Goal: Navigation & Orientation: Find specific page/section

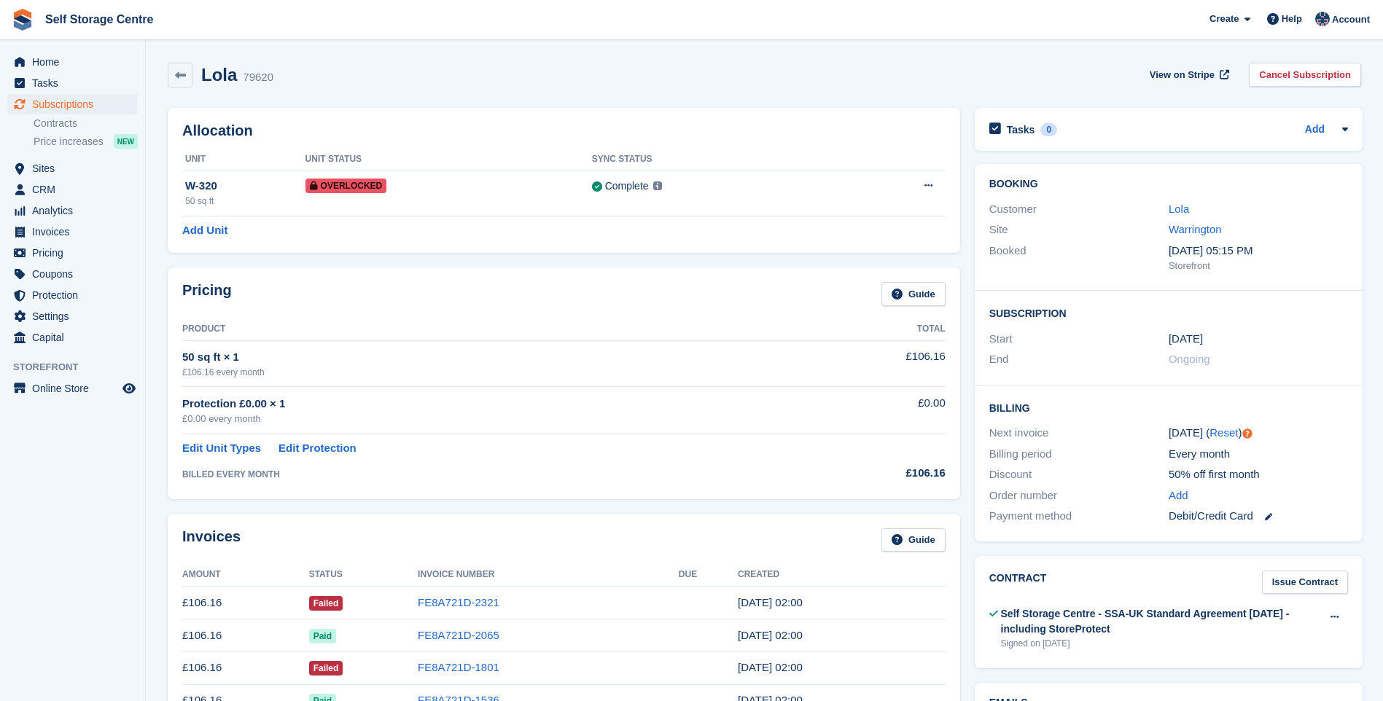
scroll to position [73, 0]
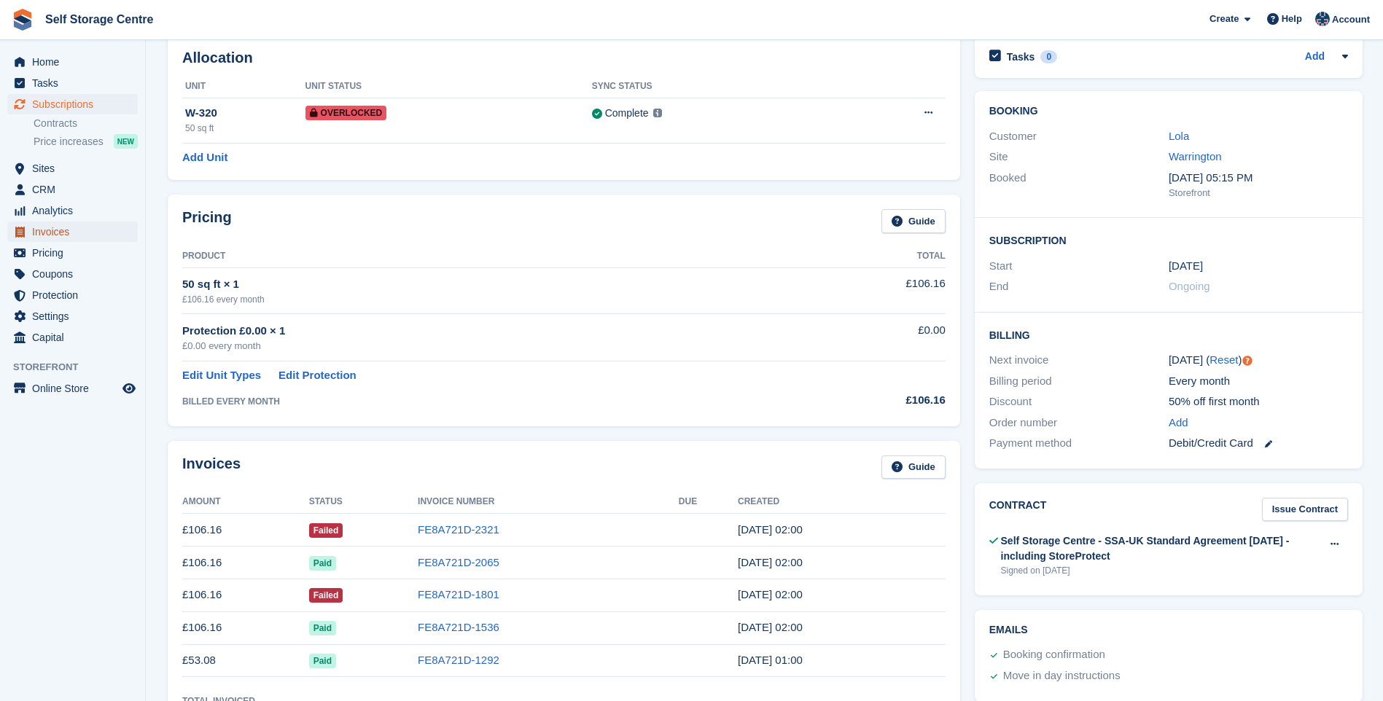
click at [68, 234] on span "Invoices" at bounding box center [75, 232] width 87 height 20
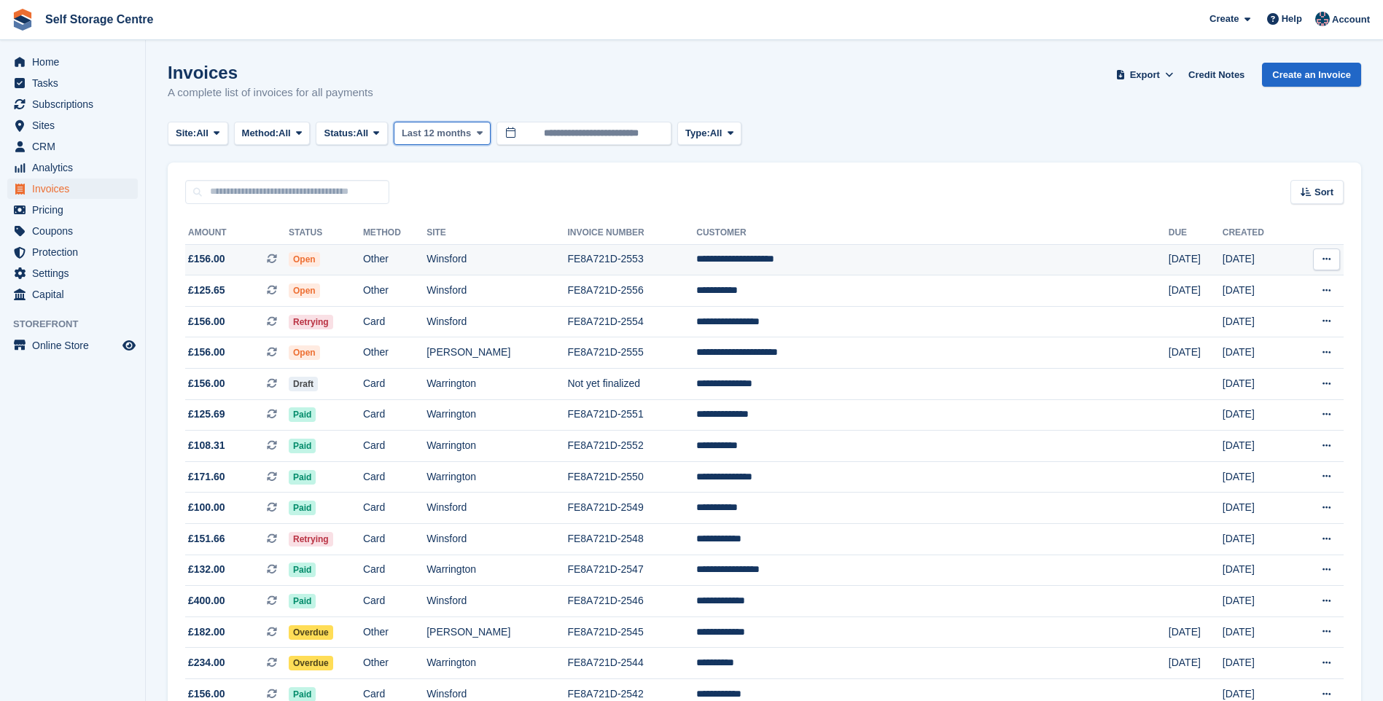
click at [464, 135] on span "Last 12 months" at bounding box center [436, 133] width 69 height 15
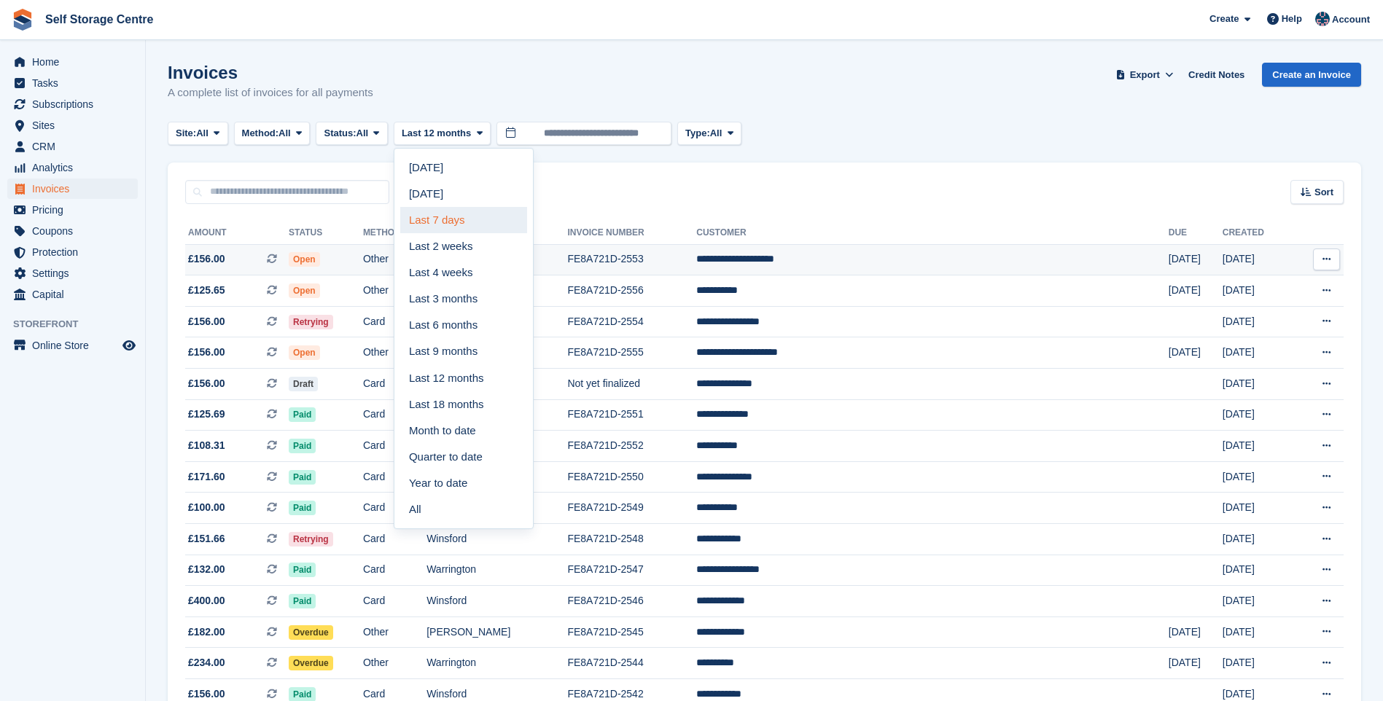
click at [471, 208] on link "Last 7 days" at bounding box center [463, 220] width 127 height 26
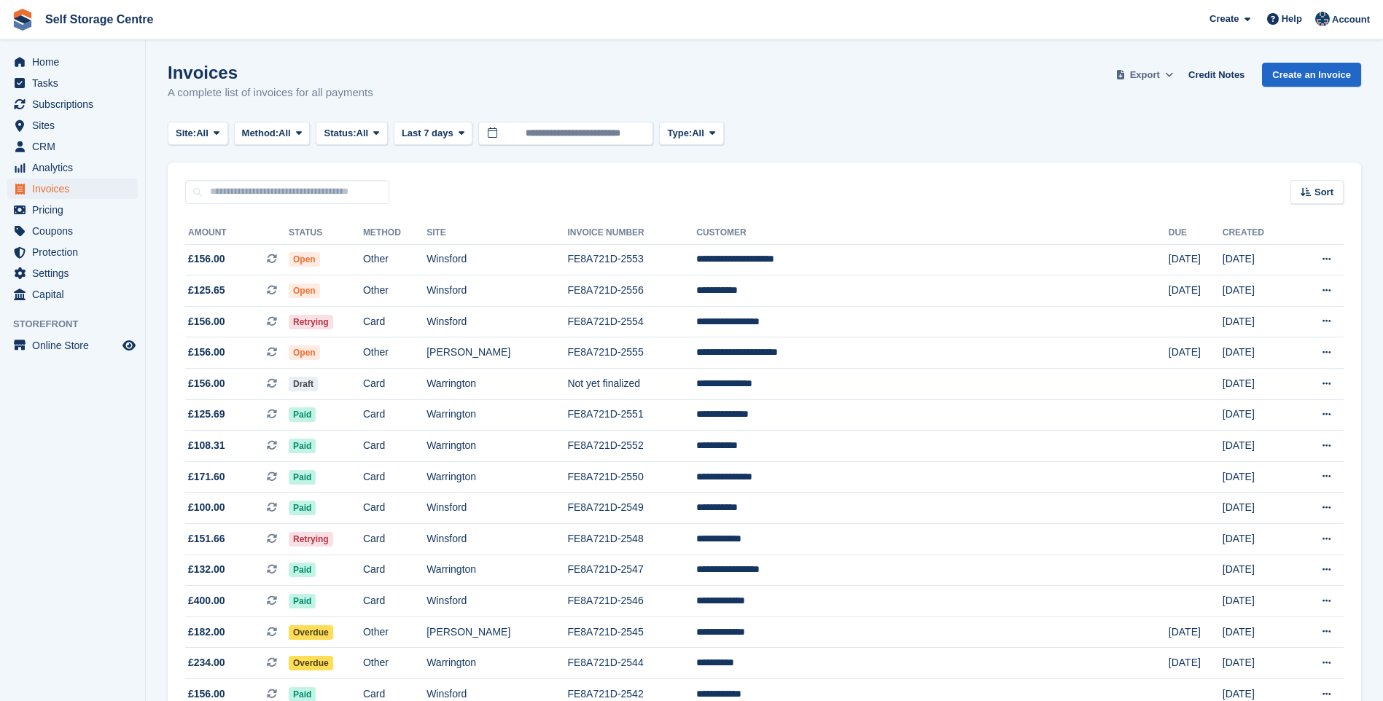
click at [1167, 74] on button "Export" at bounding box center [1144, 75] width 64 height 24
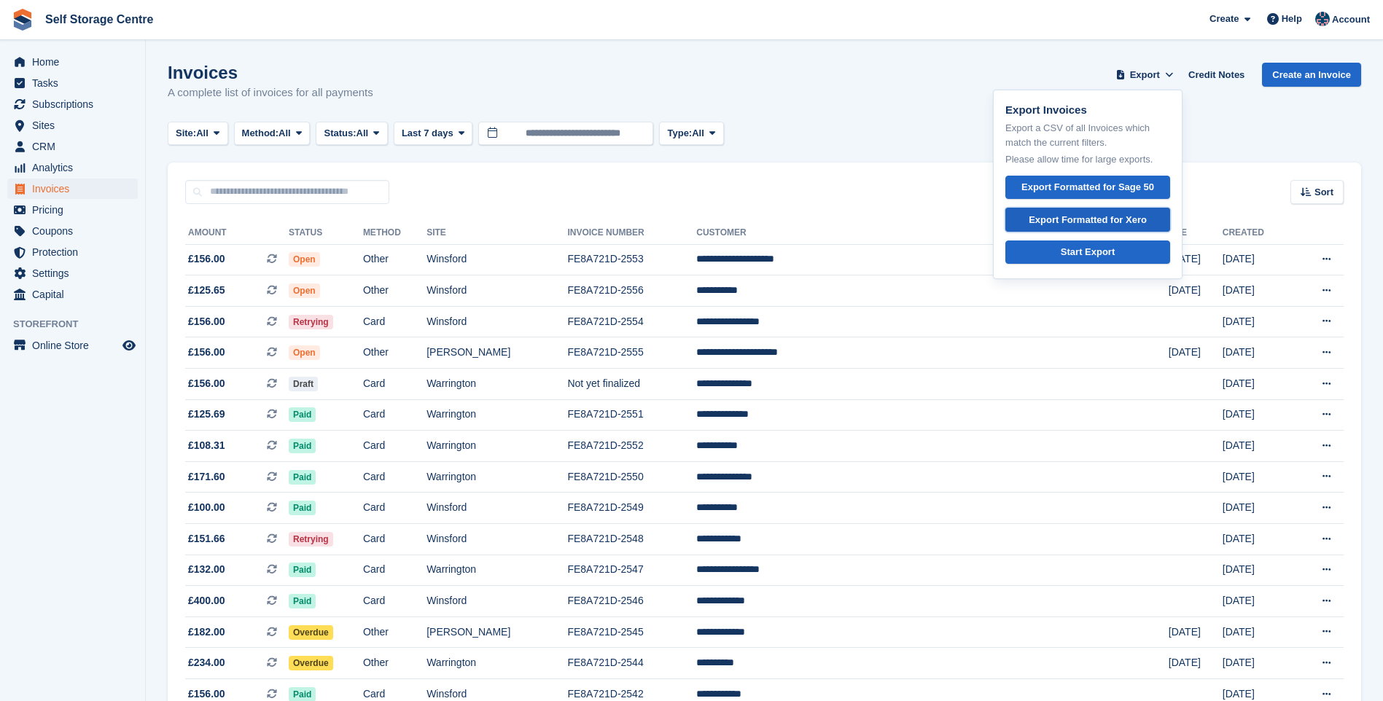
click at [1096, 220] on div "Export Formatted for Xero" at bounding box center [1088, 220] width 118 height 15
click at [281, 195] on input "text" at bounding box center [287, 192] width 204 height 24
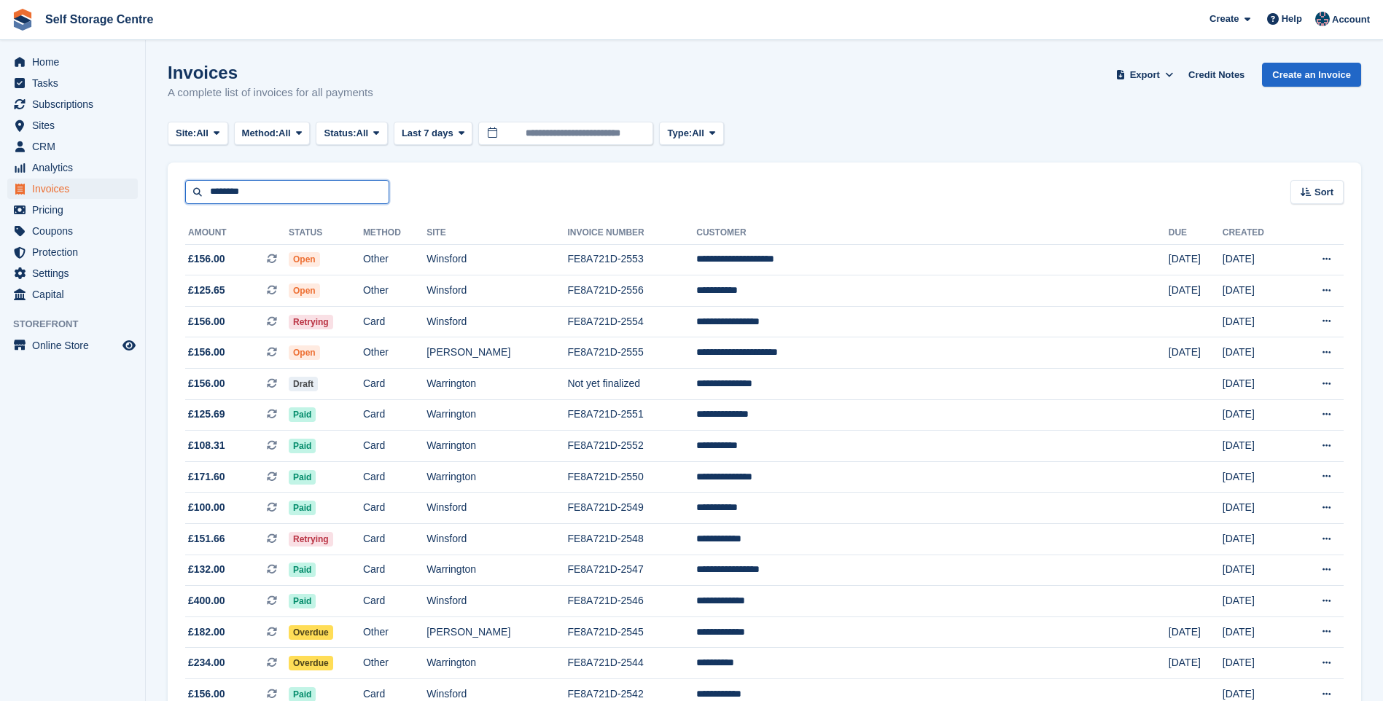
type input "********"
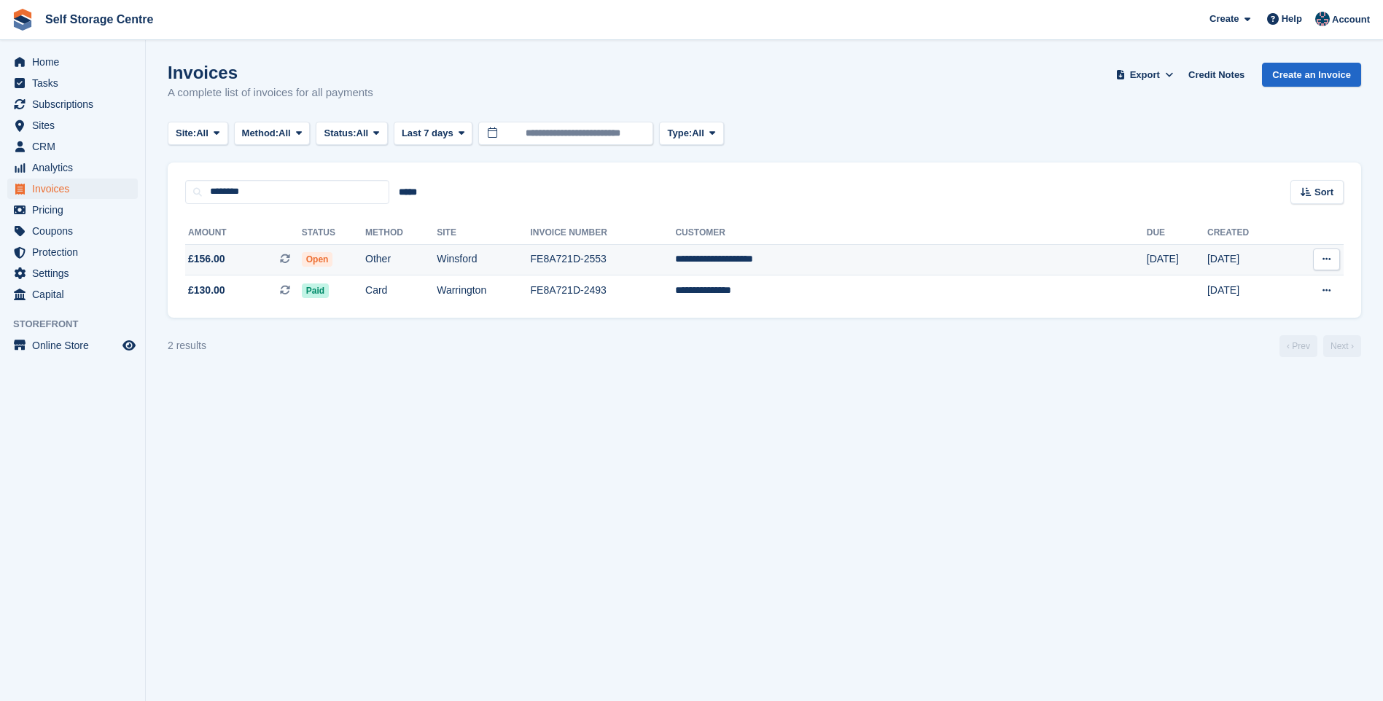
click at [917, 258] on td "**********" at bounding box center [910, 259] width 471 height 31
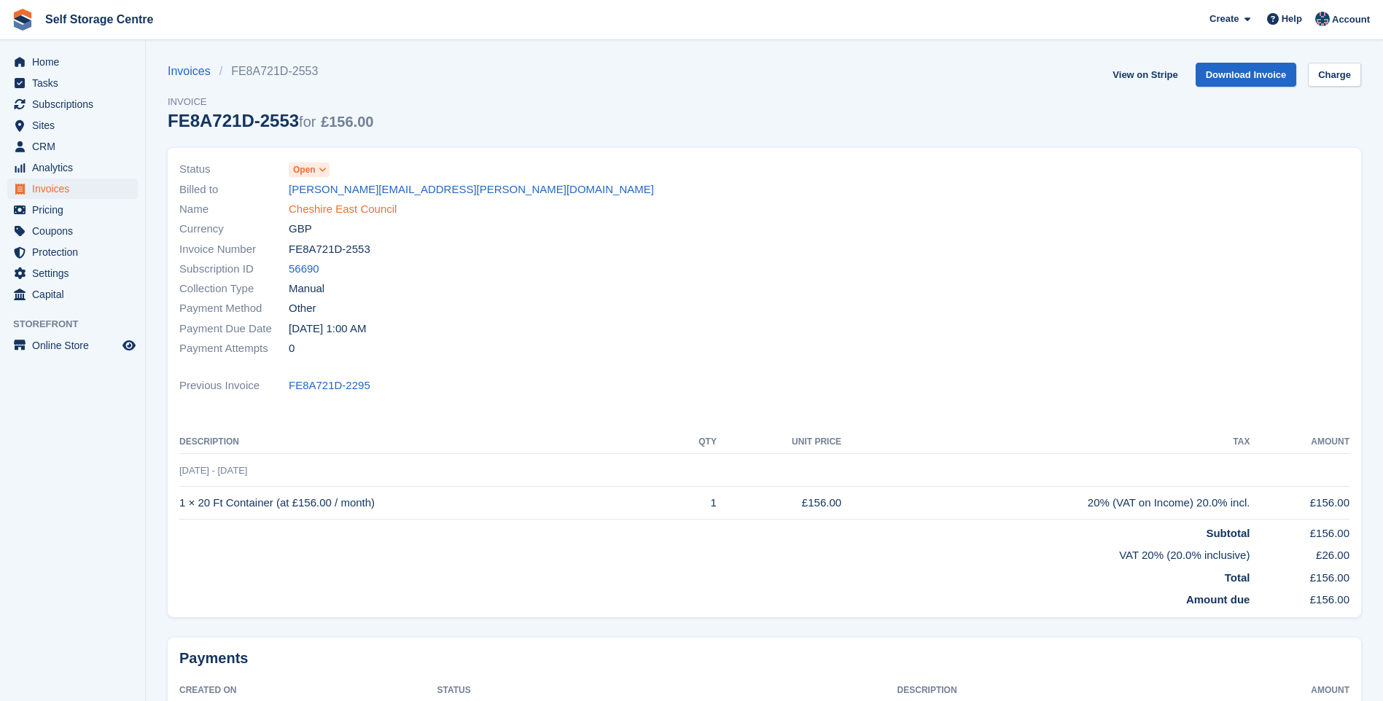
click at [327, 217] on link "Cheshire East Council" at bounding box center [343, 209] width 108 height 17
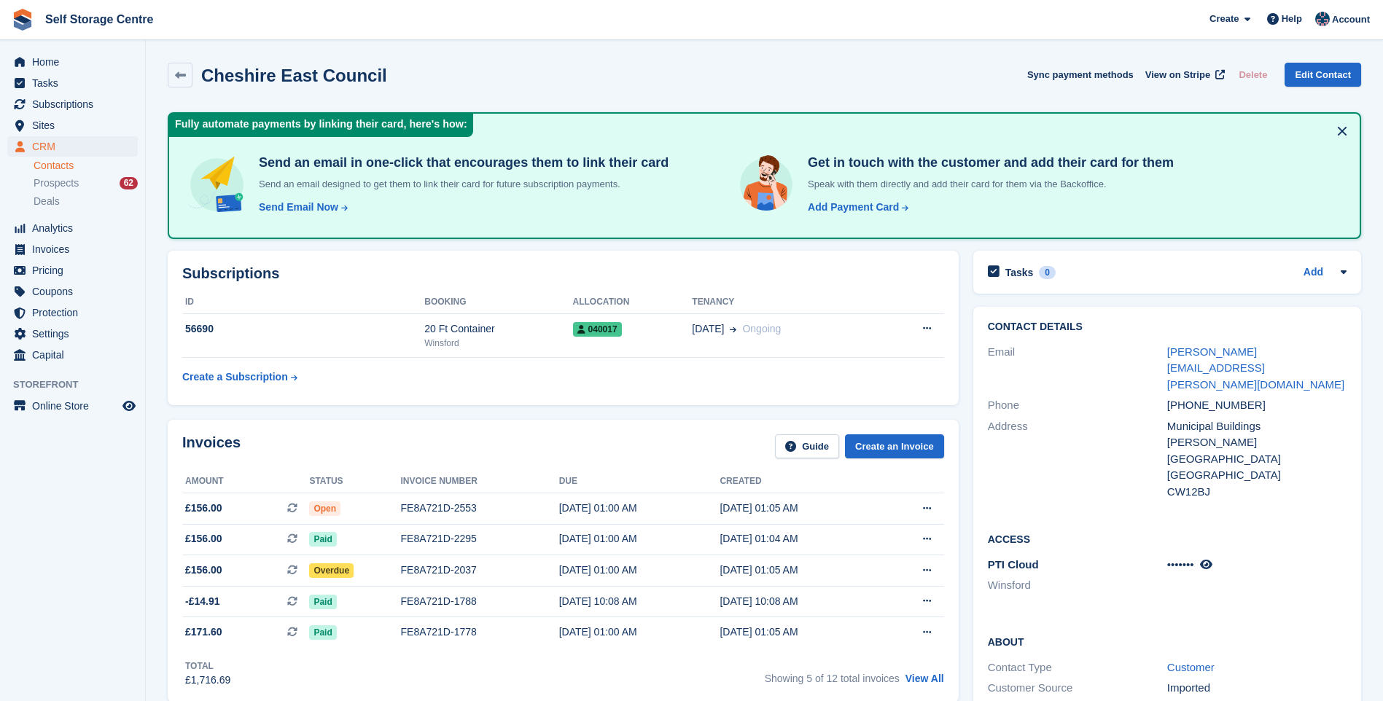
click at [545, 393] on div "Subscriptions ID Booking Allocation Tenancy 56690 20 Ft Container Winsford 0400…" at bounding box center [563, 328] width 791 height 155
click at [68, 254] on span "Invoices" at bounding box center [75, 249] width 87 height 20
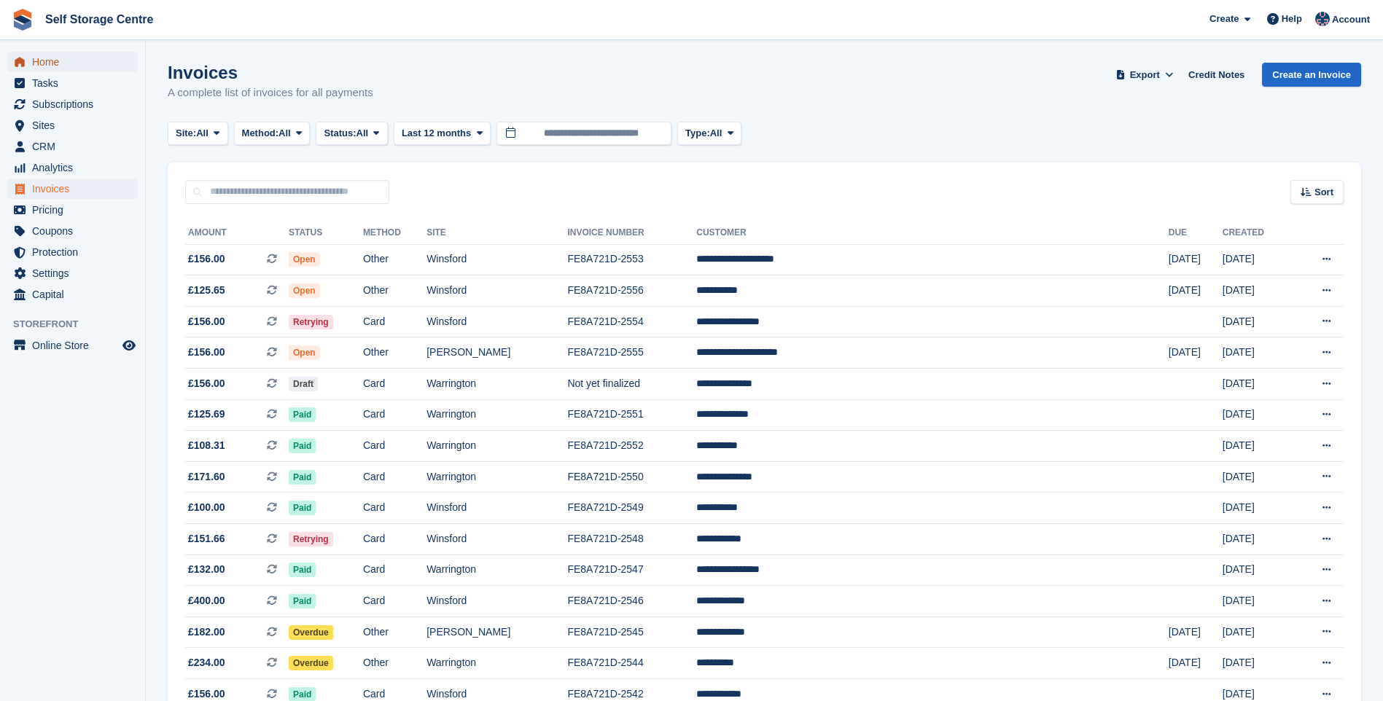
click at [42, 58] on span "Home" at bounding box center [75, 62] width 87 height 20
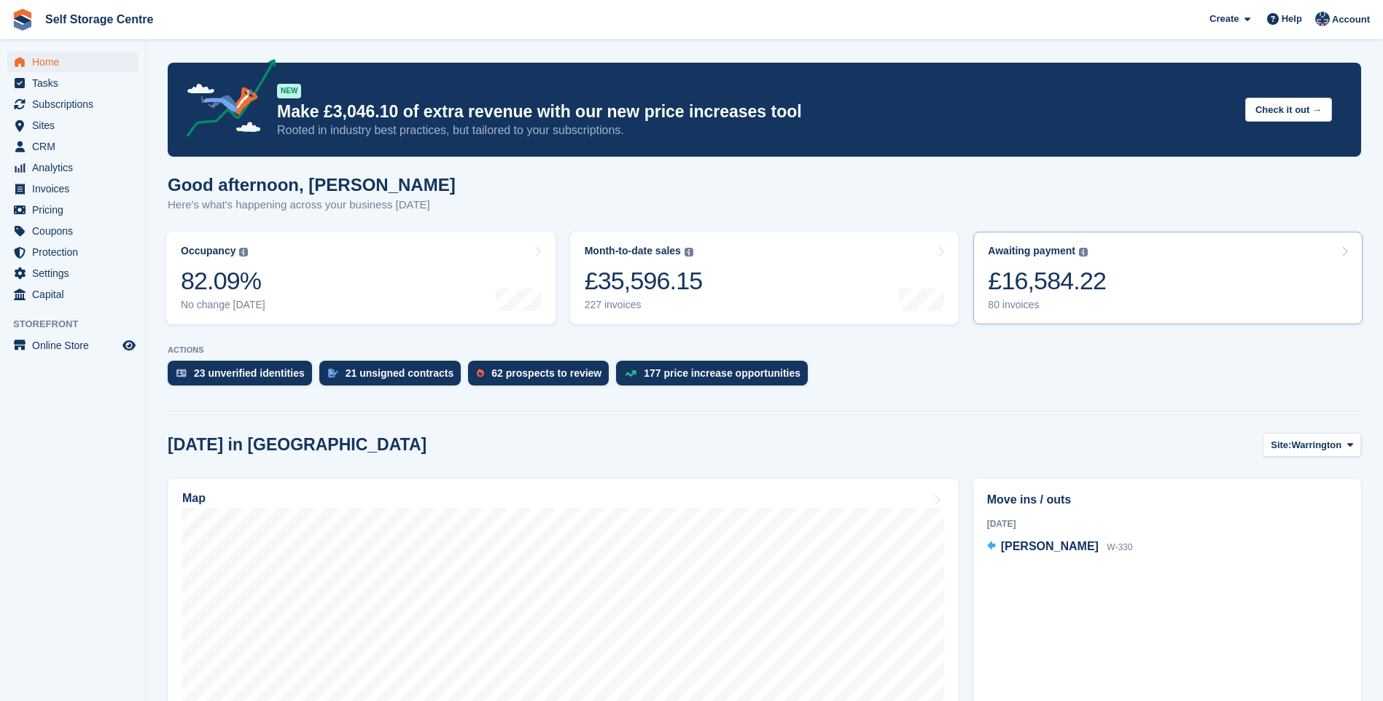
click at [1059, 270] on div "£16,584.22" at bounding box center [1047, 281] width 118 height 30
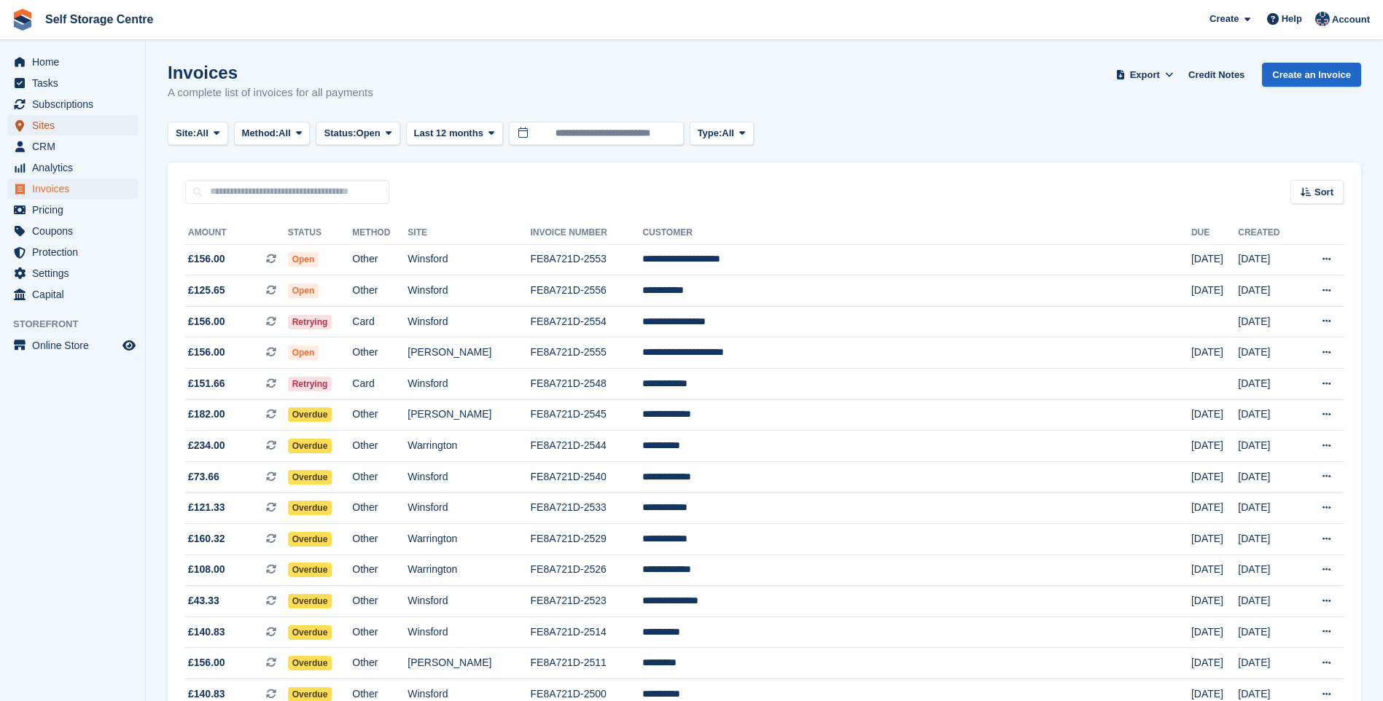
click at [47, 127] on span "Sites" at bounding box center [75, 125] width 87 height 20
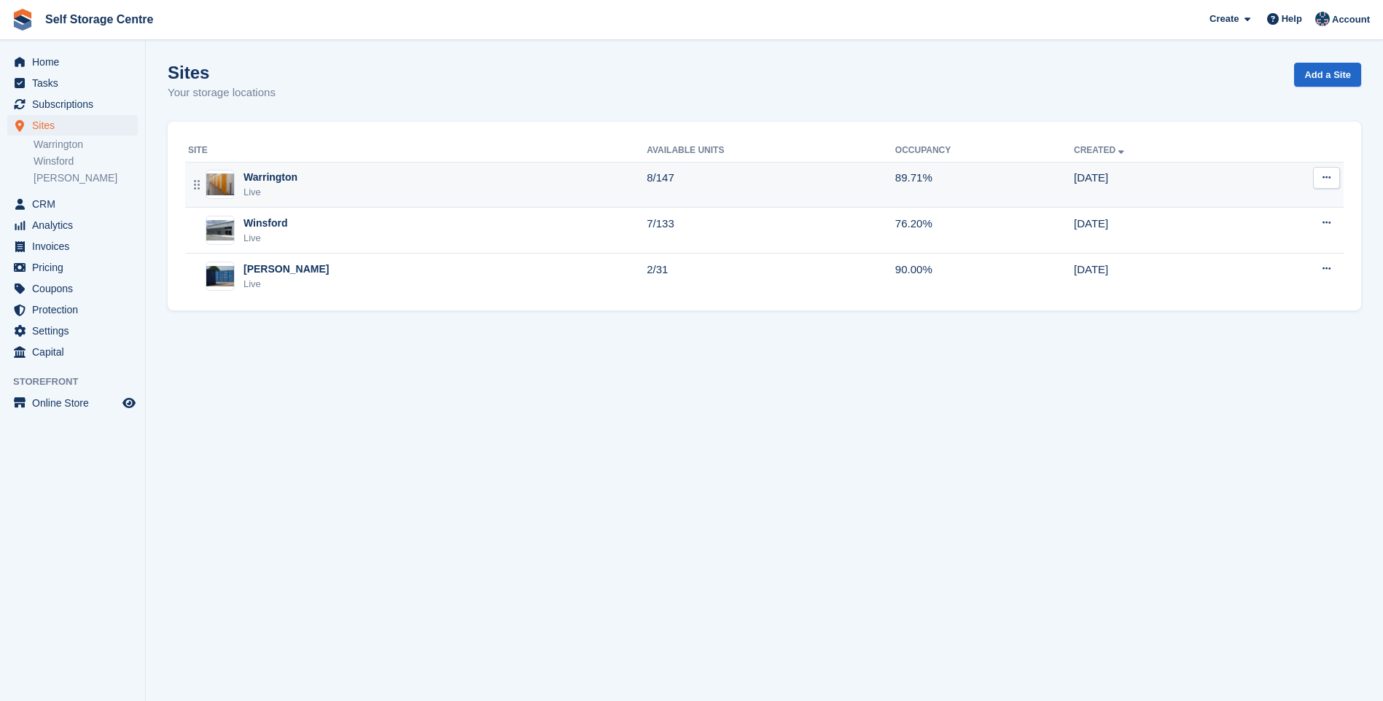
drag, startPoint x: 323, startPoint y: 182, endPoint x: 342, endPoint y: 192, distance: 21.5
click at [323, 182] on div "Warrington Live" at bounding box center [417, 185] width 459 height 30
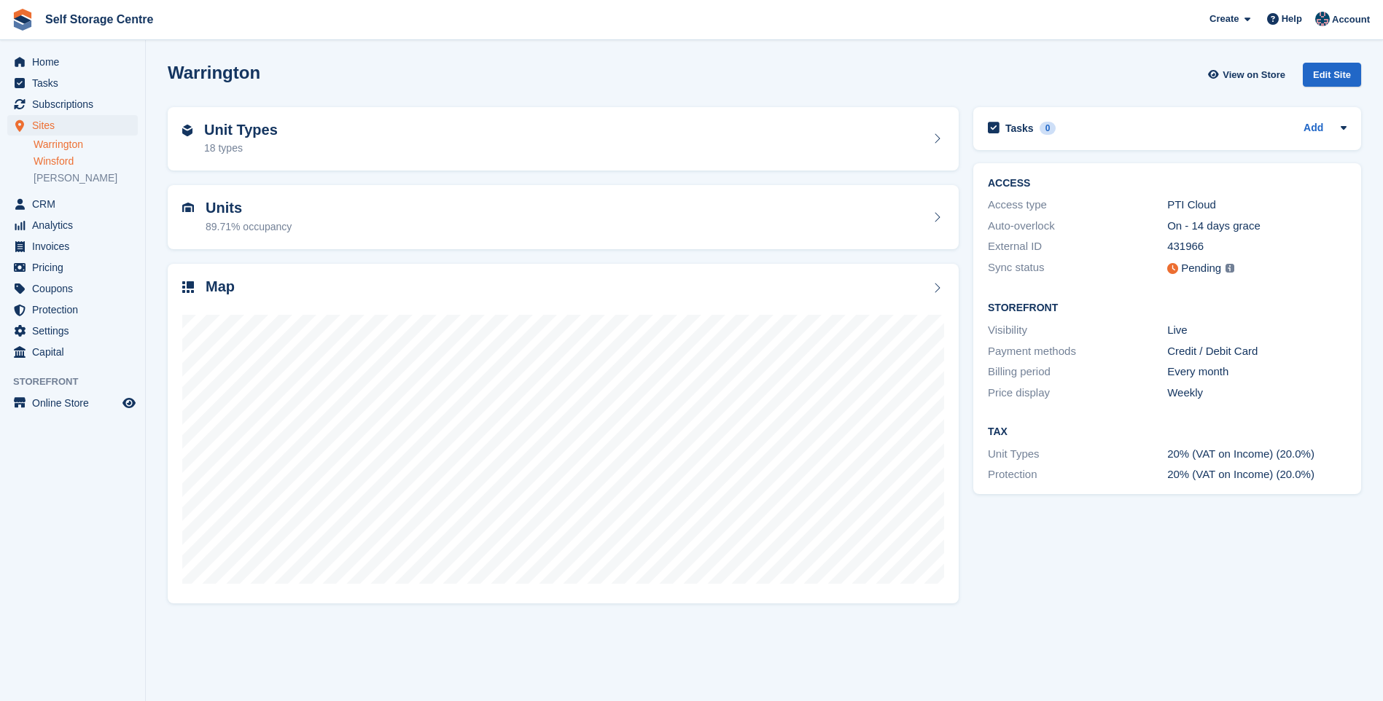
click at [65, 160] on link "Winsford" at bounding box center [86, 162] width 104 height 14
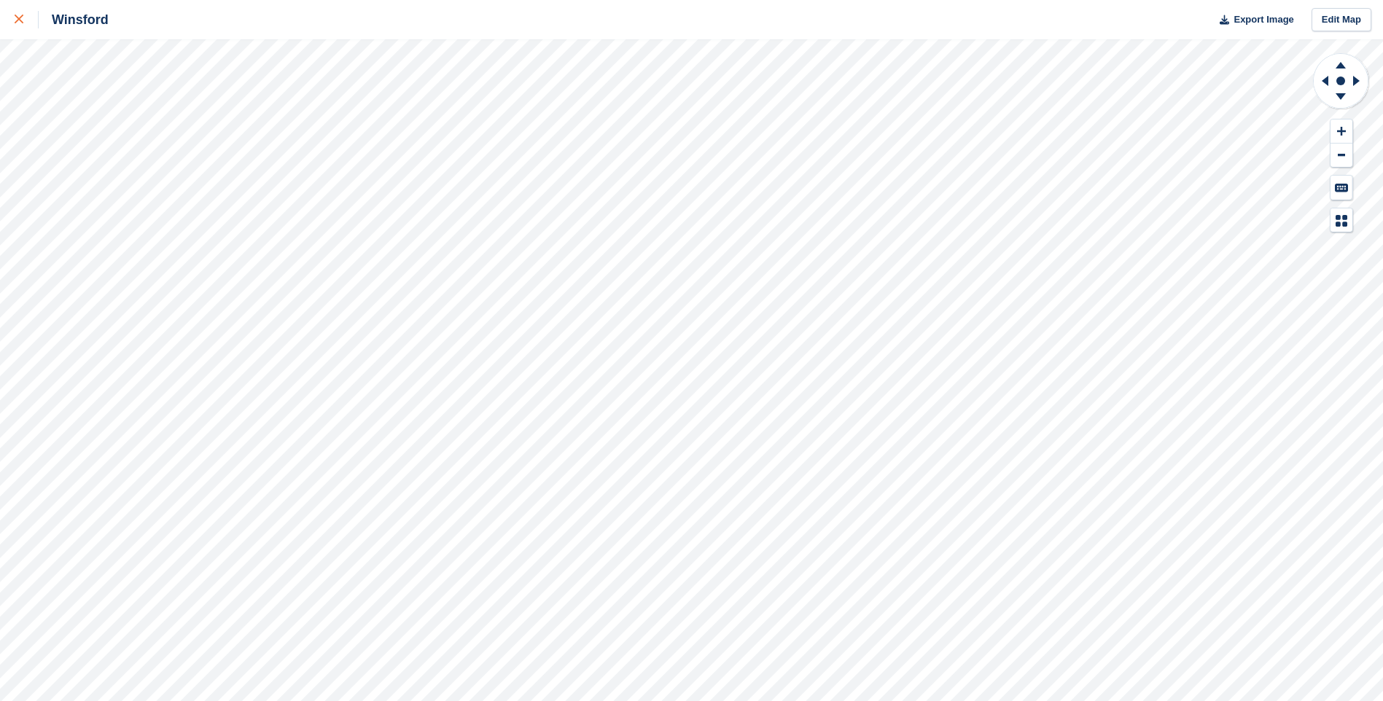
click at [17, 23] on icon at bounding box center [19, 19] width 9 height 9
